Goal: Navigation & Orientation: Find specific page/section

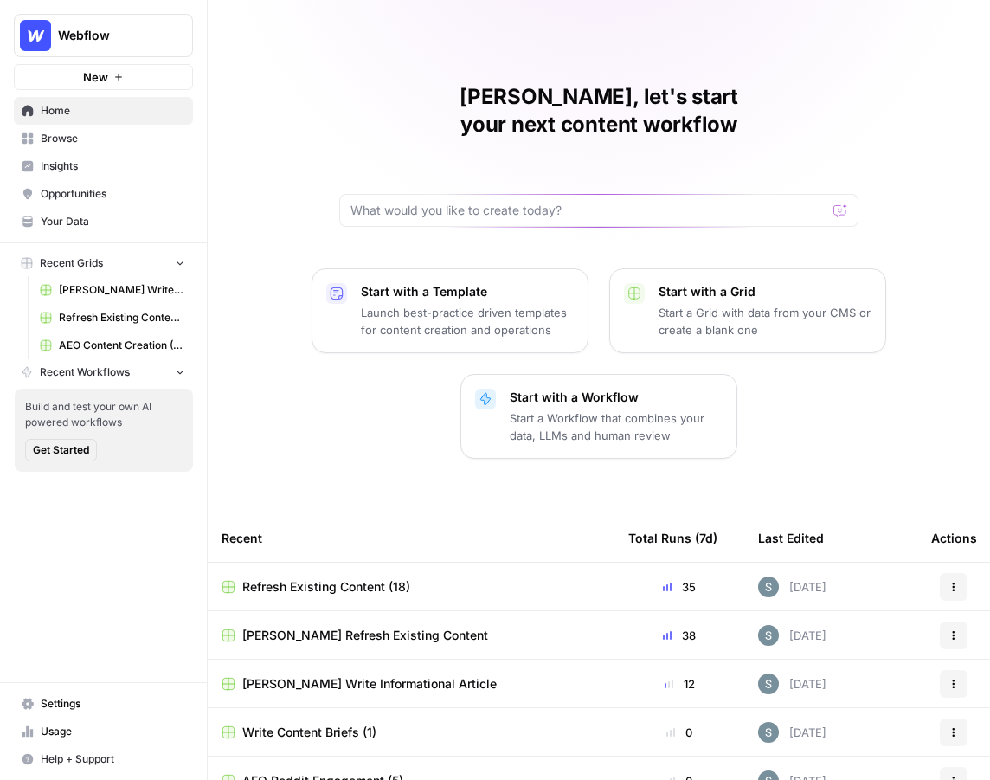
click at [95, 164] on span "Insights" at bounding box center [113, 166] width 145 height 16
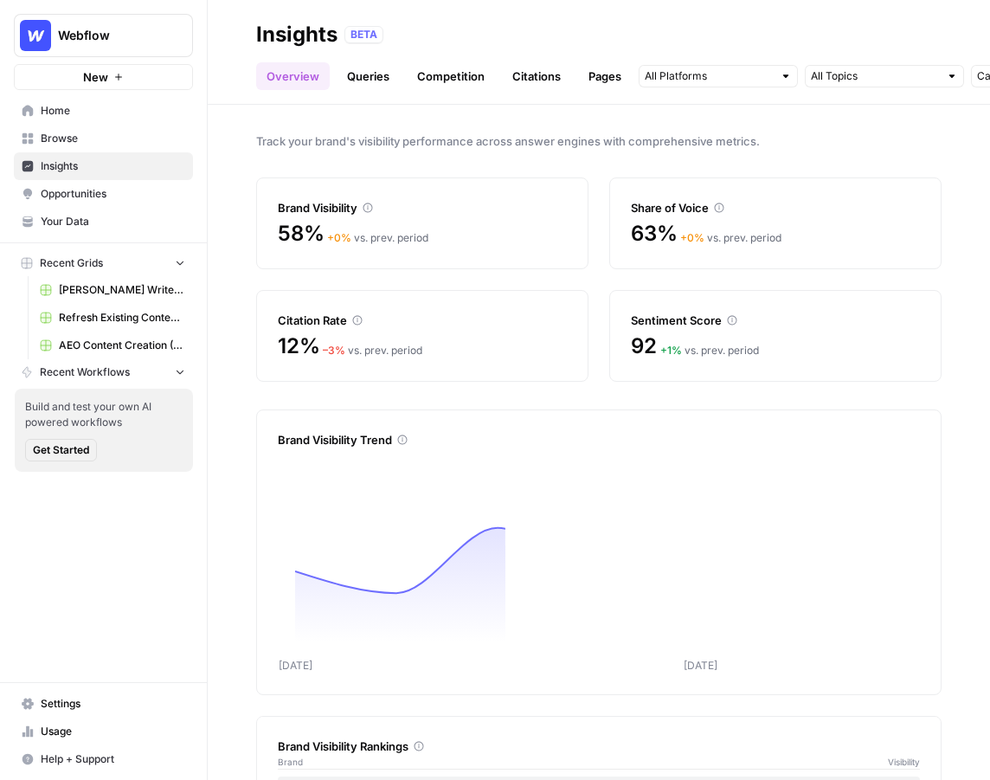
click at [546, 84] on link "Citations" at bounding box center [536, 76] width 69 height 28
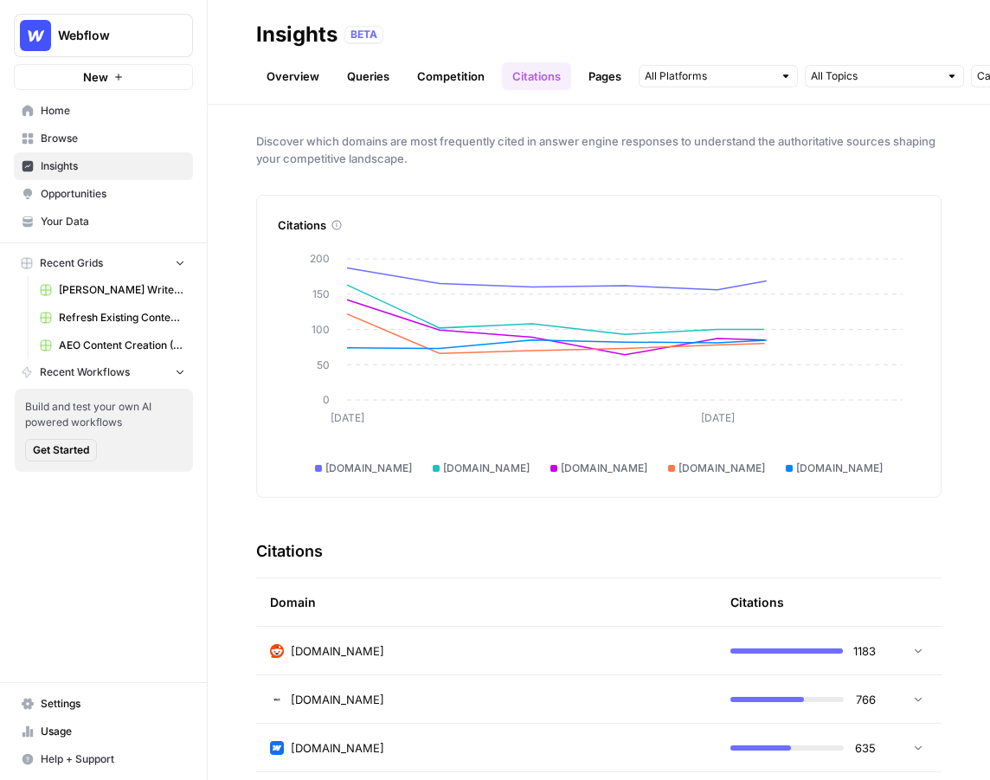
click at [585, 81] on link "Pages" at bounding box center [605, 76] width 54 height 28
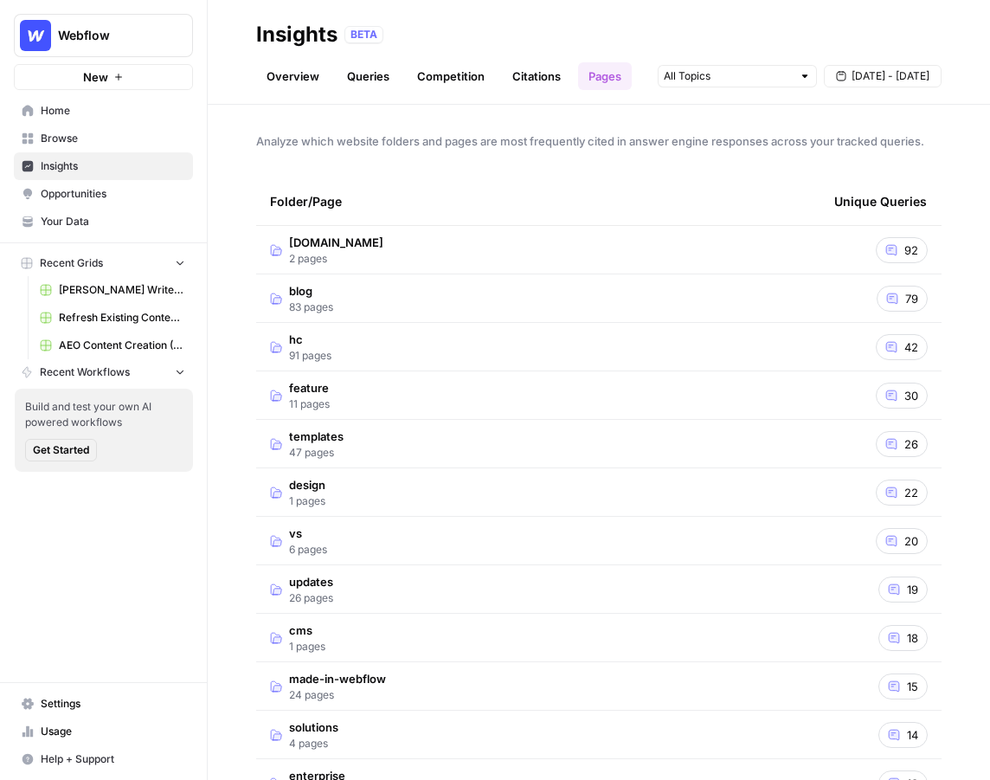
click at [556, 81] on link "Citations" at bounding box center [536, 76] width 69 height 28
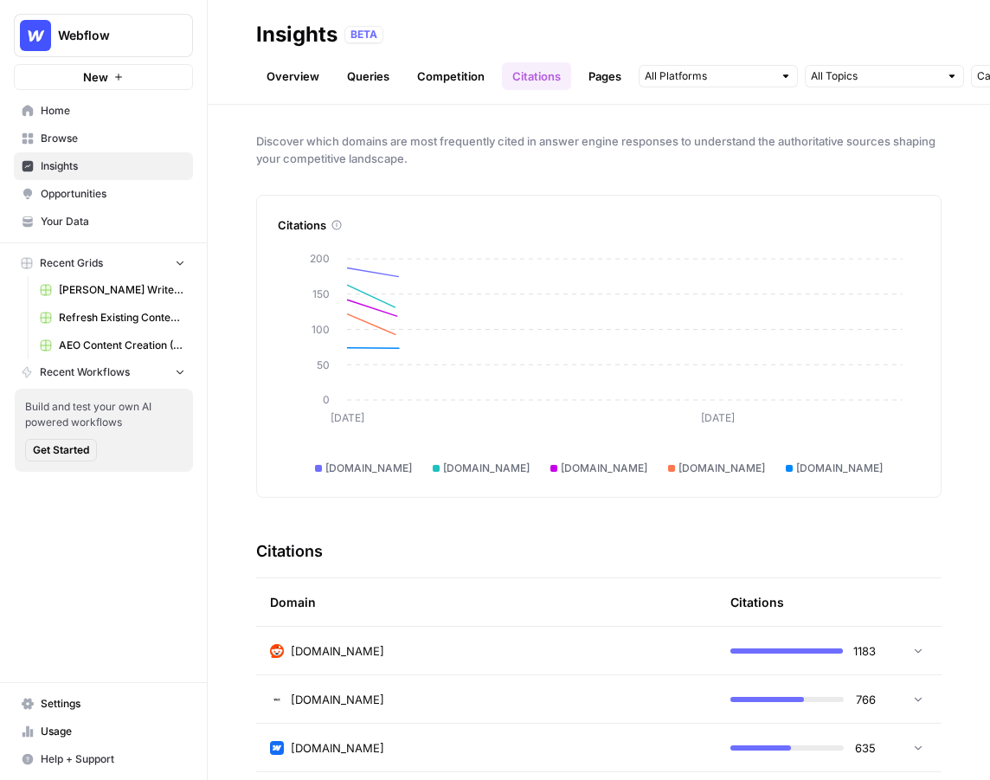
click at [590, 81] on link "Pages" at bounding box center [605, 76] width 54 height 28
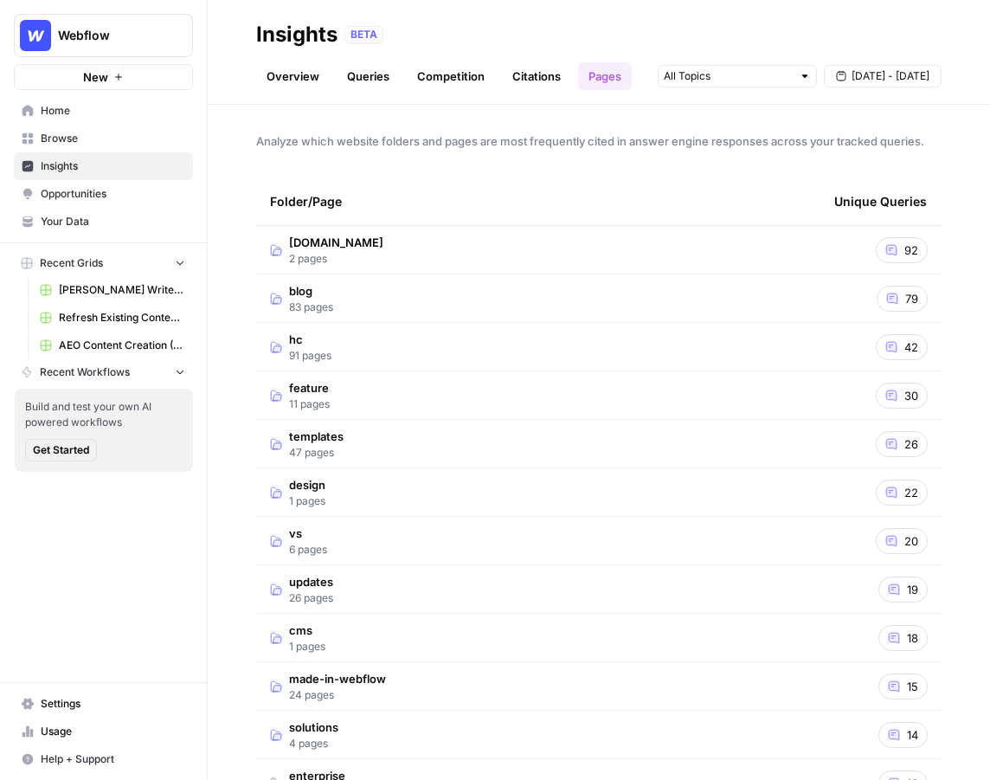
click at [547, 77] on link "Citations" at bounding box center [536, 76] width 69 height 28
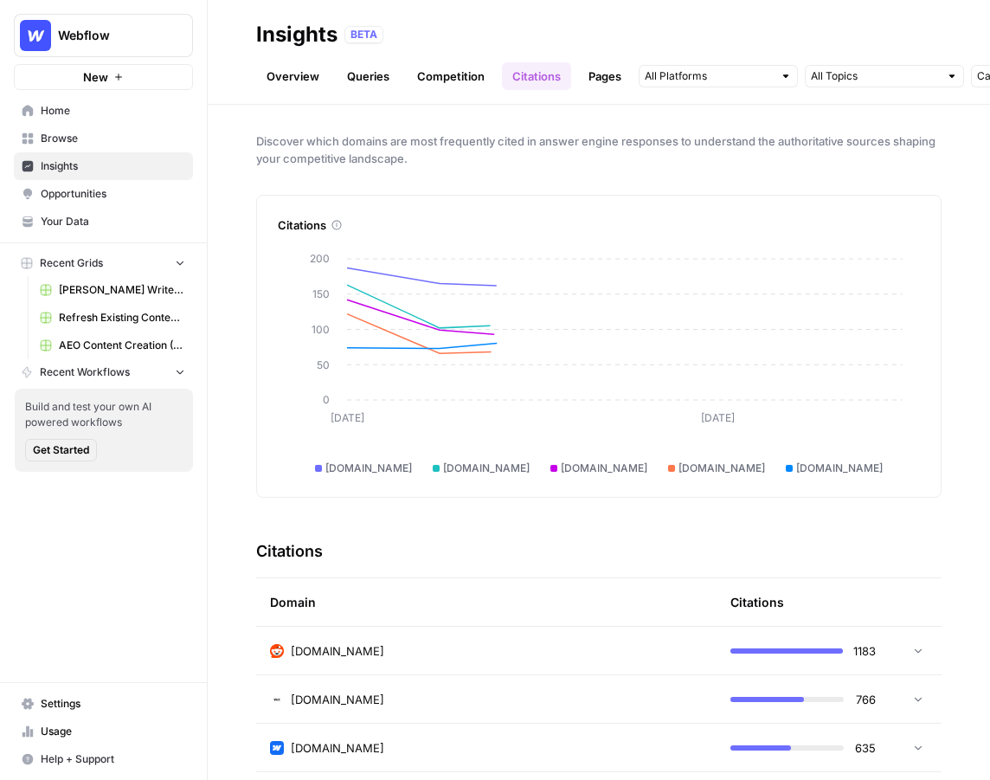
click at [130, 194] on span "Opportunities" at bounding box center [113, 194] width 145 height 16
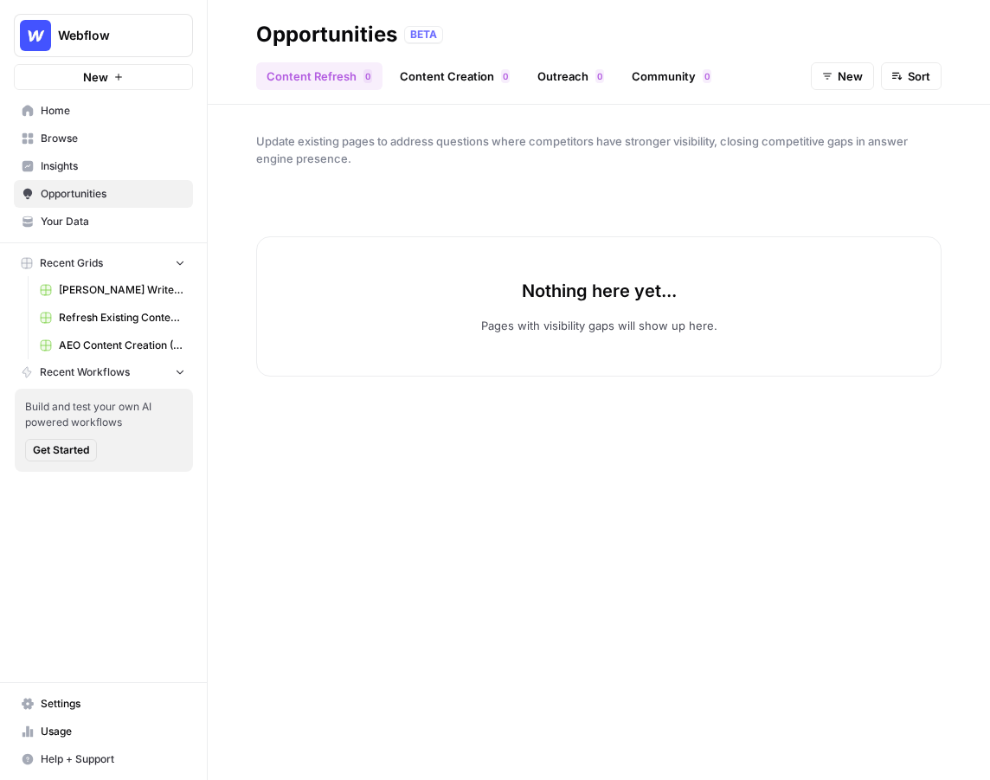
click at [585, 80] on link "Outreach 0" at bounding box center [570, 76] width 87 height 28
click at [655, 74] on link "Community 0" at bounding box center [672, 76] width 100 height 28
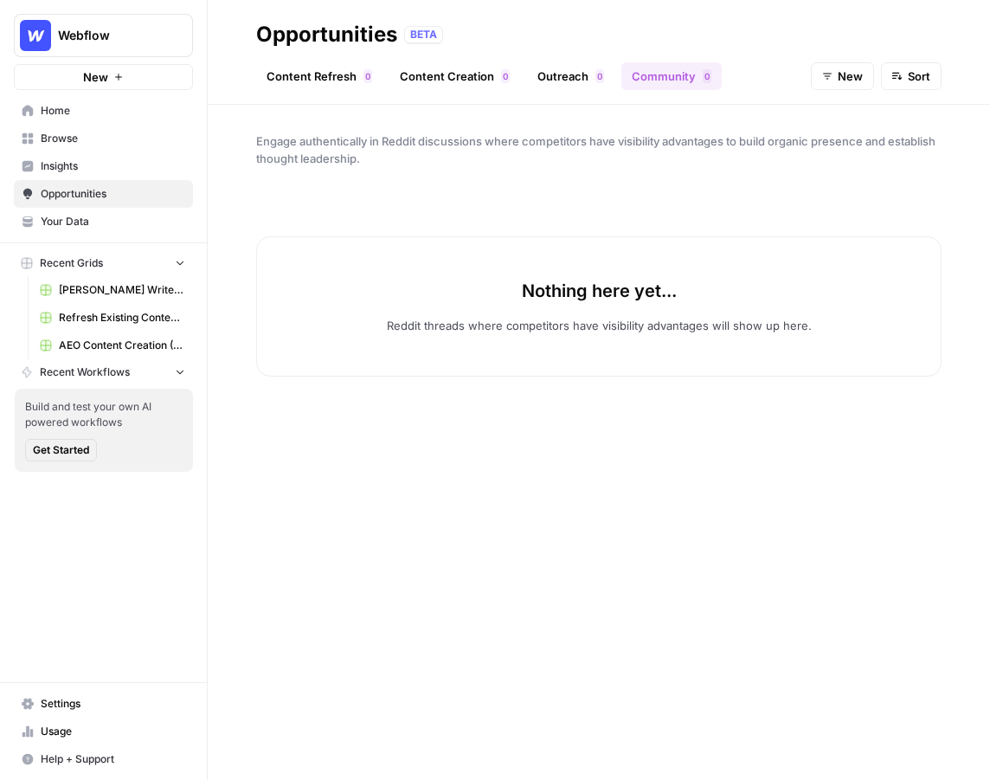
click at [596, 75] on div "0" at bounding box center [600, 76] width 9 height 14
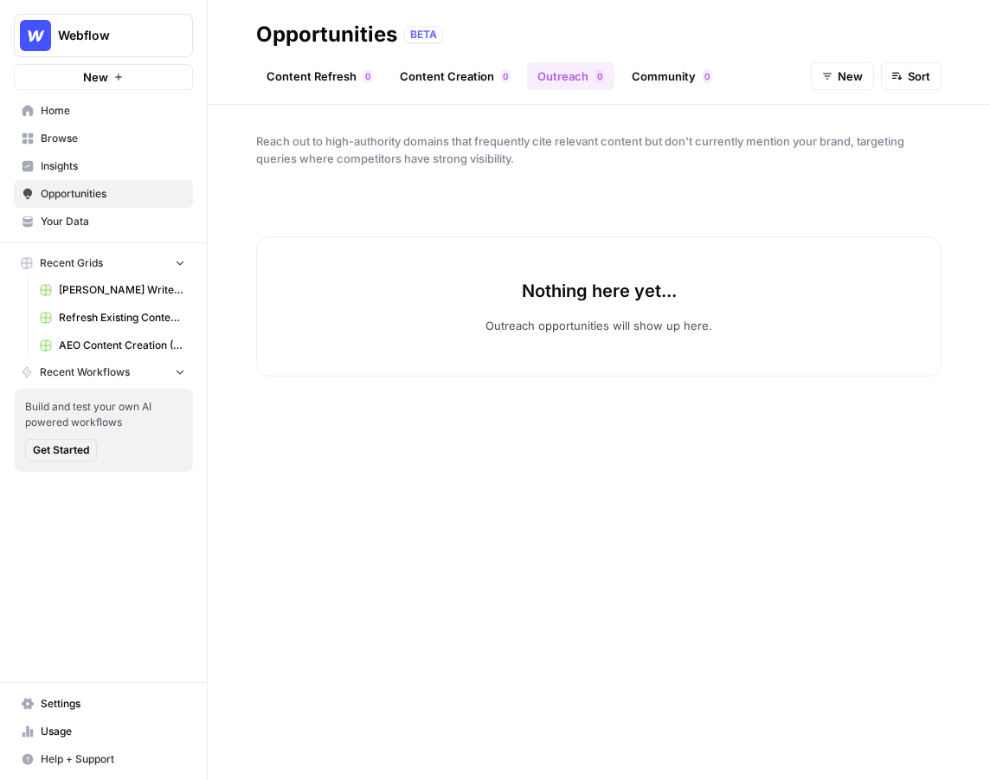
click at [155, 192] on span "Opportunities" at bounding box center [113, 194] width 145 height 16
click at [80, 154] on link "Insights" at bounding box center [103, 166] width 179 height 28
